Goal: Find specific page/section: Find specific page/section

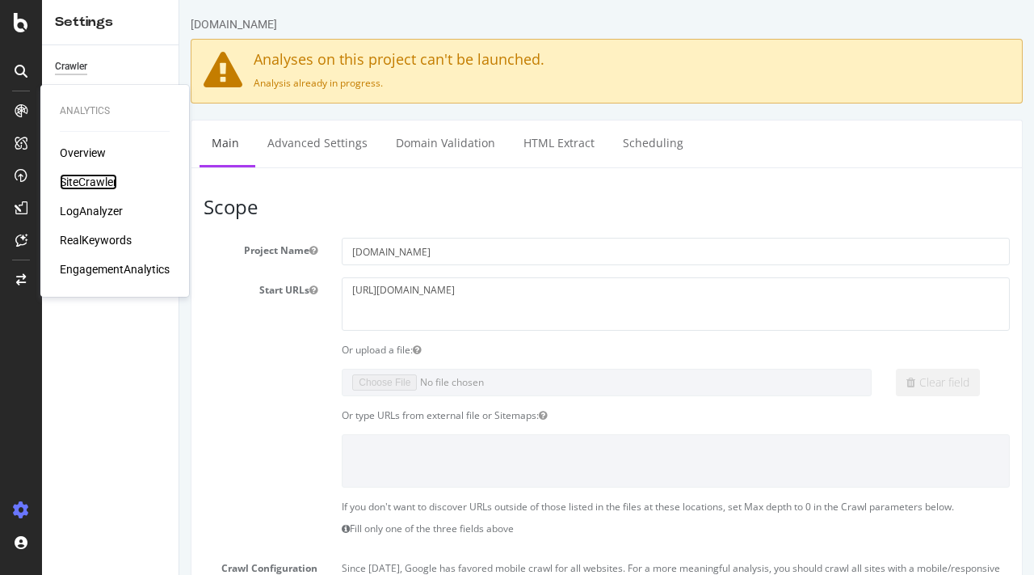
click at [89, 177] on div "SiteCrawler" at bounding box center [88, 182] width 57 height 16
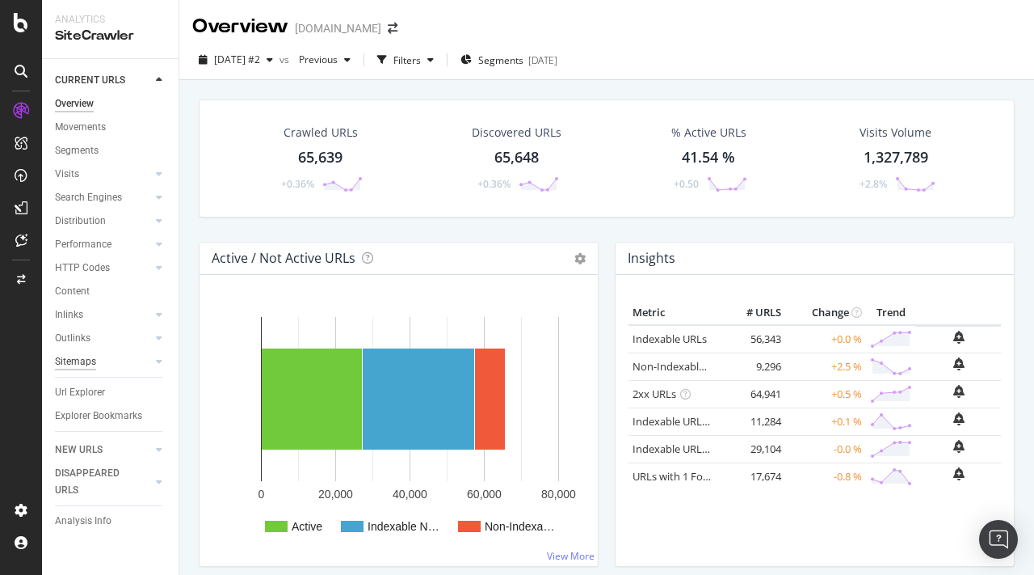
click at [74, 362] on div "Sitemaps" at bounding box center [75, 361] width 41 height 17
